Goal: Task Accomplishment & Management: Complete application form

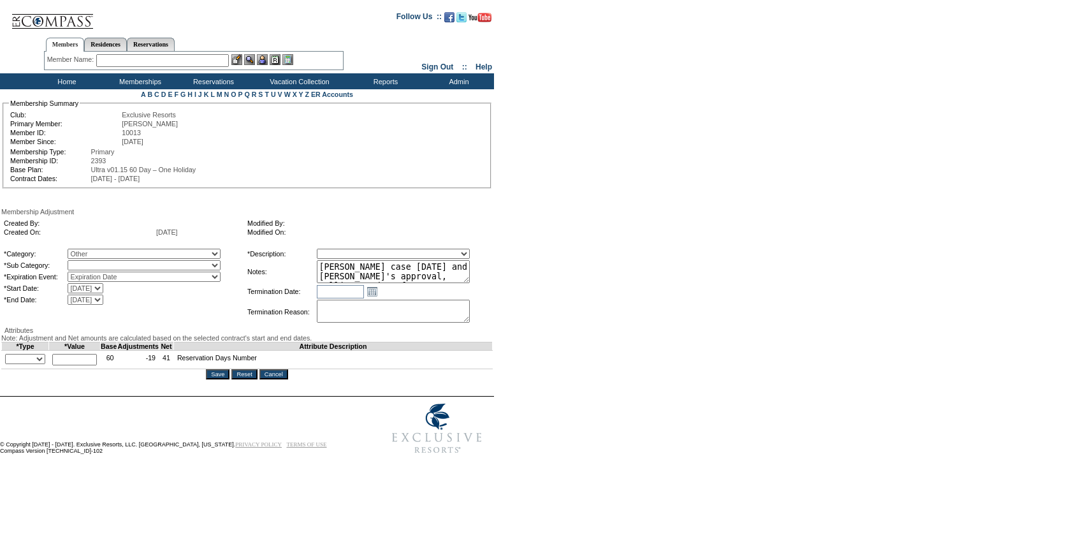
click at [137, 259] on select "A La Carte Days Contract Election Days Converted Days Coronavirus Other Referra…" at bounding box center [144, 254] width 153 height 10
select select "781"
click at [94, 250] on select "A La Carte Days Contract Election Days Converted Days Coronavirus Other Referra…" at bounding box center [144, 254] width 153 height 10
click at [138, 270] on select "Miscellaneous Adjustment" at bounding box center [144, 265] width 153 height 10
click at [137, 285] on table "*Category: A La Carte Days Contract Election Days Converted Days Coronavirus Ot…" at bounding box center [124, 276] width 242 height 59
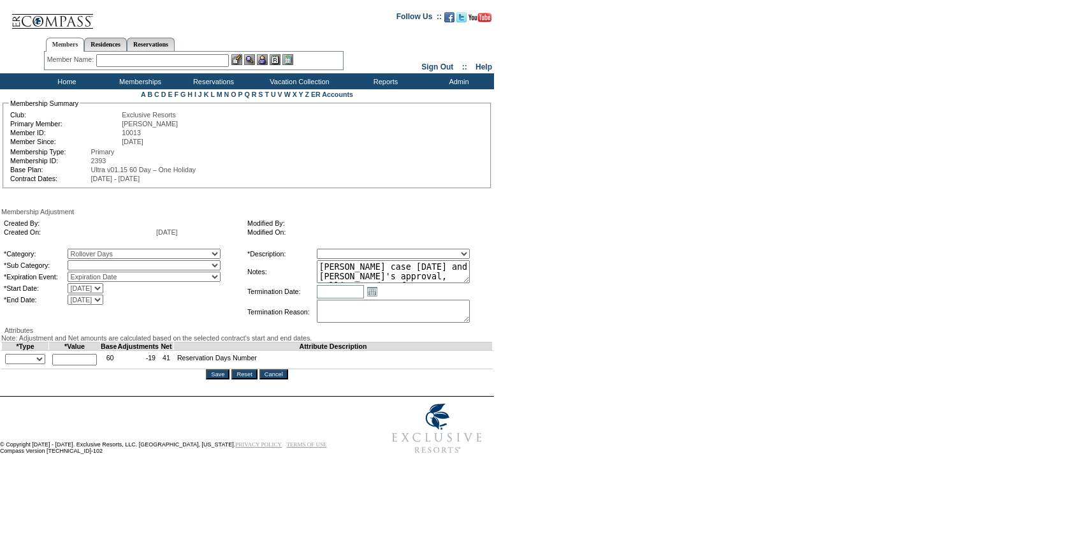
click at [210, 268] on select "Rollover Days" at bounding box center [144, 265] width 153 height 10
select select "782"
click at [94, 263] on select "Rollover Days" at bounding box center [144, 265] width 153 height 10
click at [382, 258] on select "Membership/Transfer Fee Adjustment Membership Fee Adjustment Add-On Fee Adjustm…" at bounding box center [393, 254] width 153 height 10
select select "275"
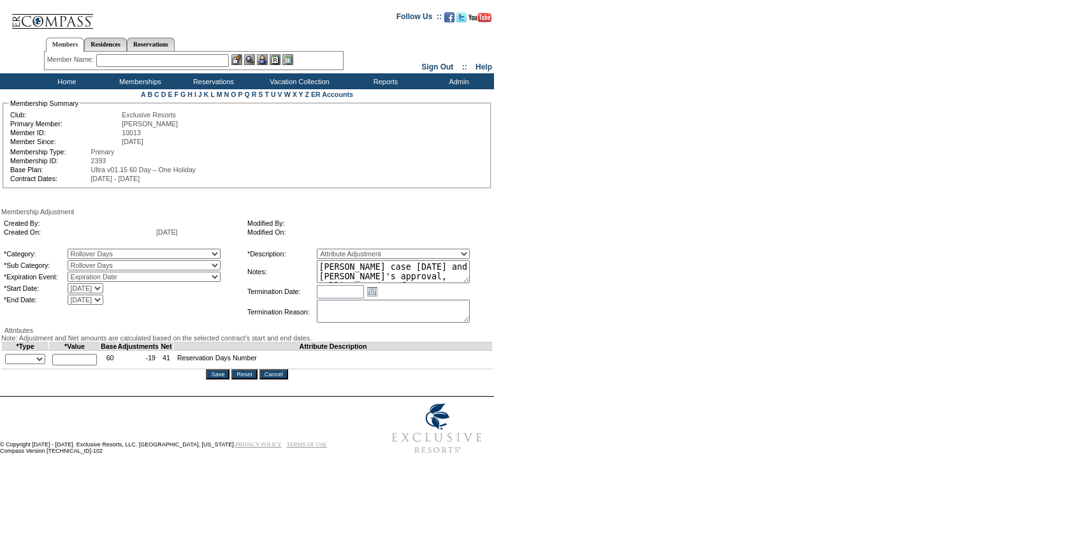
click at [340, 250] on select "Membership/Transfer Fee Adjustment Membership Fee Adjustment Add-On Fee Adjustm…" at bounding box center [393, 254] width 153 height 10
click at [40, 364] on select "+ - Override" at bounding box center [25, 359] width 40 height 10
select select "2"
click at [8, 364] on select "+ - Override" at bounding box center [25, 359] width 40 height 10
click at [81, 365] on input "text" at bounding box center [74, 359] width 45 height 11
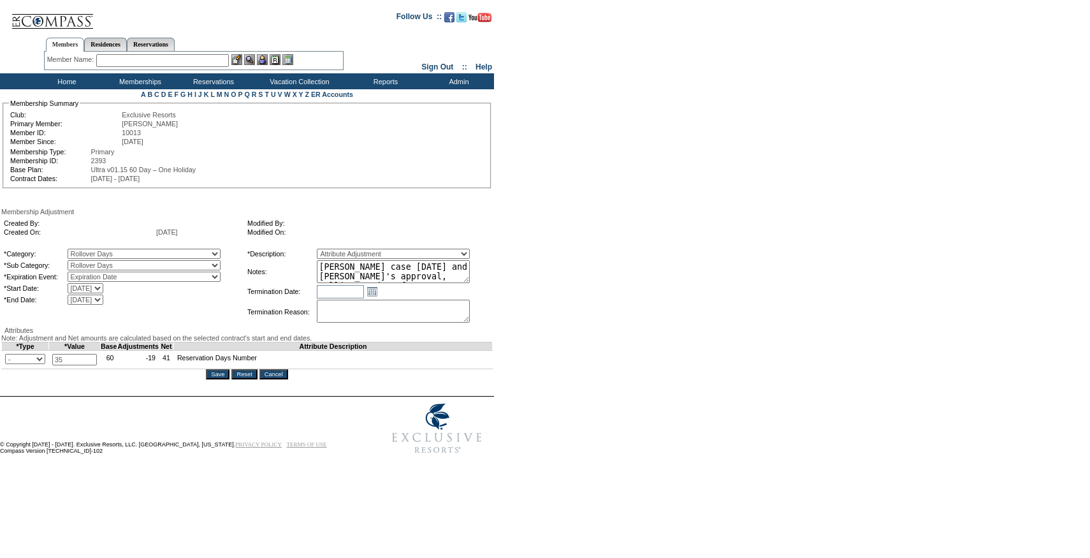
type input "35"
click at [419, 266] on textarea "Per Jodie Thompson's case 9/18/25 and Pete's approval, rolling 35 days from 24/…" at bounding box center [393, 271] width 153 height 23
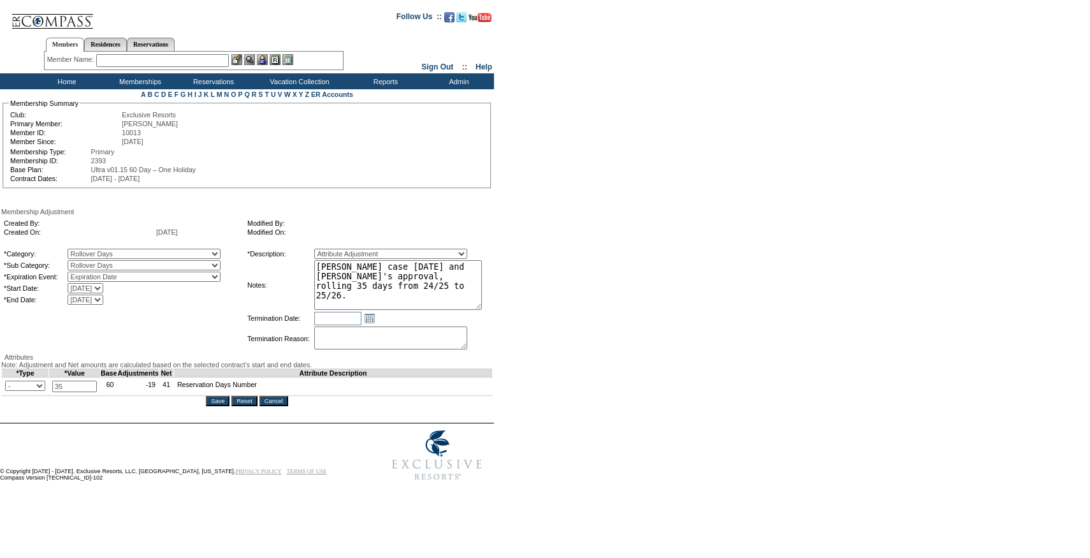
drag, startPoint x: 487, startPoint y: 282, endPoint x: 503, endPoint y: 308, distance: 31.2
click at [493, 308] on div "Created By: Created On: 10/2/2025 Modified By: Modified On: *Category: A La Car…" at bounding box center [246, 284] width 491 height 138
click at [409, 298] on textarea "Per Jodie Thompson's case 9/18/25 and Pete's approval, rolling 35 days from 24/…" at bounding box center [398, 285] width 169 height 50
click at [212, 407] on input "Save" at bounding box center [218, 401] width 24 height 10
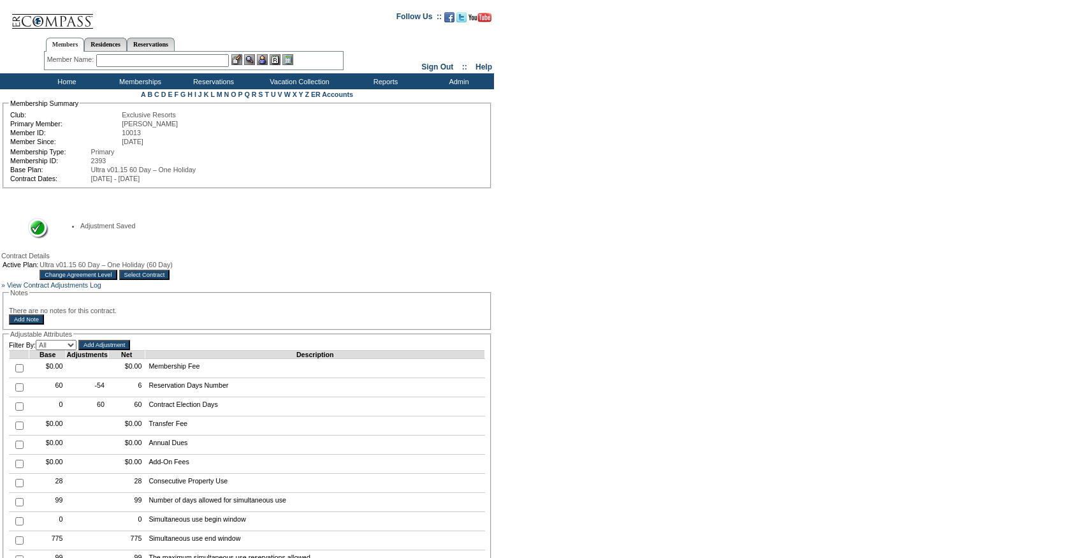
click at [18, 391] on input "checkbox" at bounding box center [19, 387] width 8 height 8
checkbox input "true"
click at [110, 350] on input "Add Adjustment" at bounding box center [104, 345] width 52 height 10
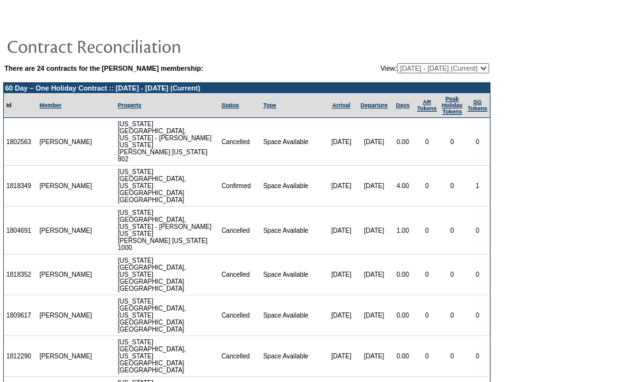
click at [412, 69] on select "[DATE] - [DATE] [DATE] - [DATE] [DATE] - [DATE] [DATE] - [DATE] [DATE] - [DATE]…" at bounding box center [443, 68] width 92 height 10
select select "124025"
click at [397, 63] on select "[DATE] - [DATE] [DATE] - [DATE] [DATE] - [DATE] [DATE] - [DATE] [DATE] - [DATE]…" at bounding box center [443, 68] width 92 height 10
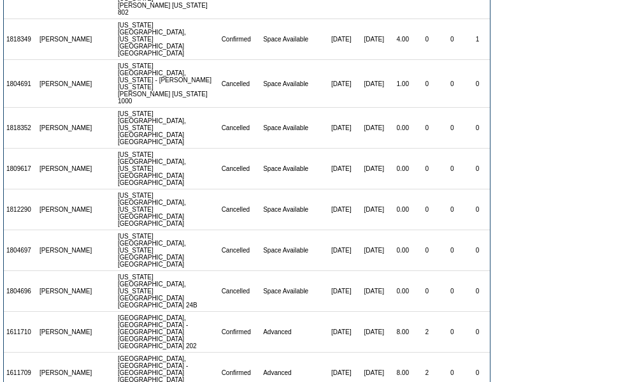
scroll to position [272, 0]
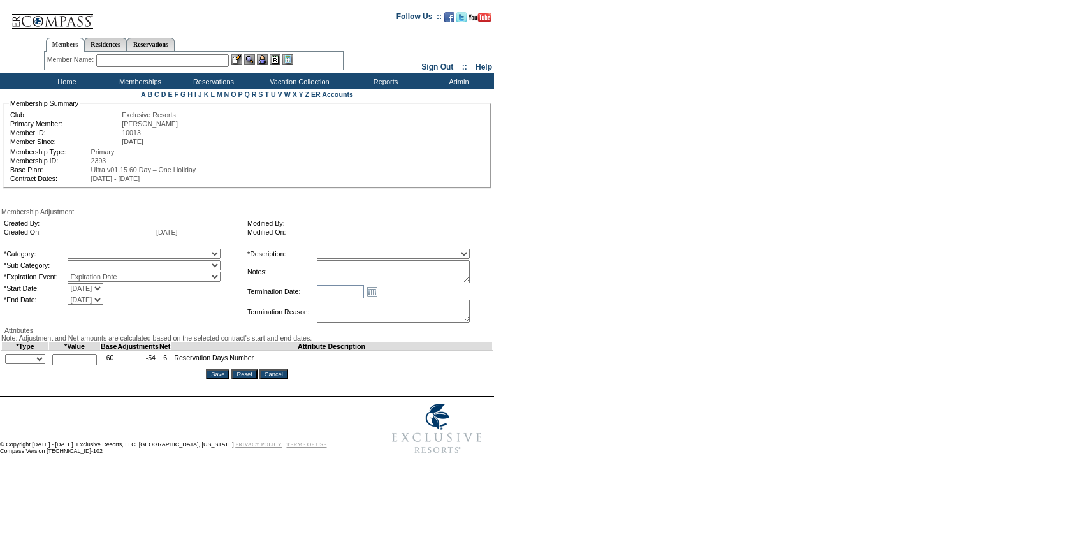
click at [193, 258] on select "A La Carte Days Contract Election Days Converted Days [MEDICAL_DATA] Other Refe…" at bounding box center [144, 254] width 153 height 10
select select "781"
click at [94, 250] on select "A La Carte Days Contract Election Days Converted Days [MEDICAL_DATA] Other Refe…" at bounding box center [144, 254] width 153 height 10
click at [203, 266] on select at bounding box center [144, 265] width 153 height 10
